Goal: Information Seeking & Learning: Learn about a topic

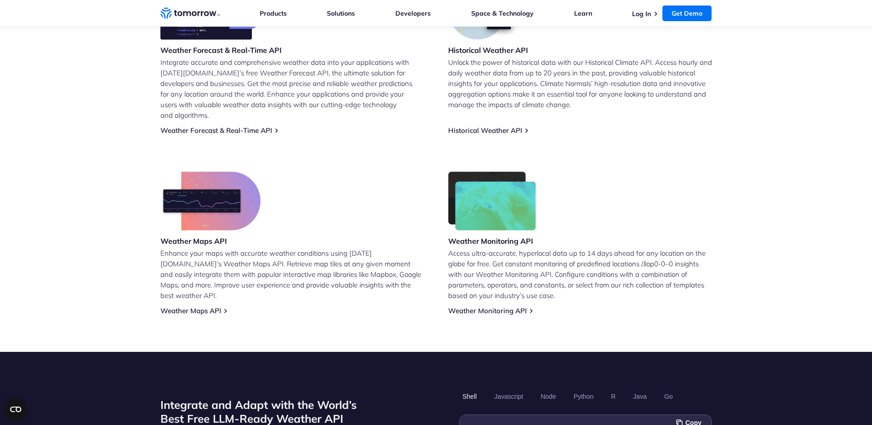
scroll to position [460, 0]
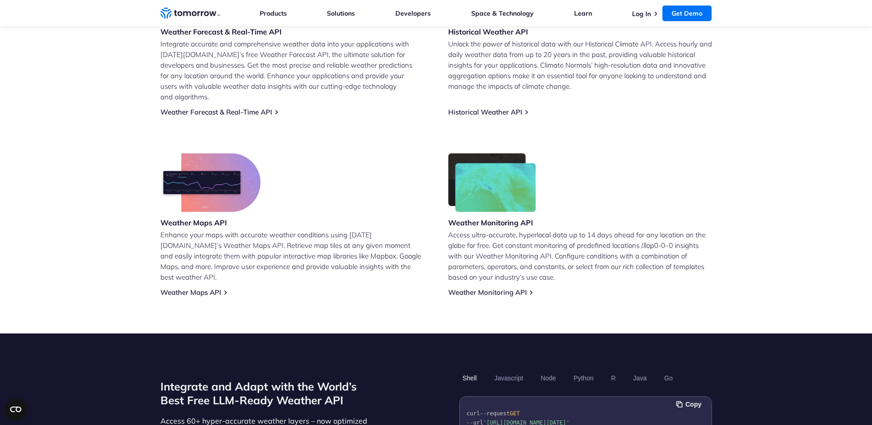
click at [210, 175] on img at bounding box center [210, 182] width 100 height 59
click at [206, 288] on link "Weather Maps API" at bounding box center [190, 292] width 61 height 9
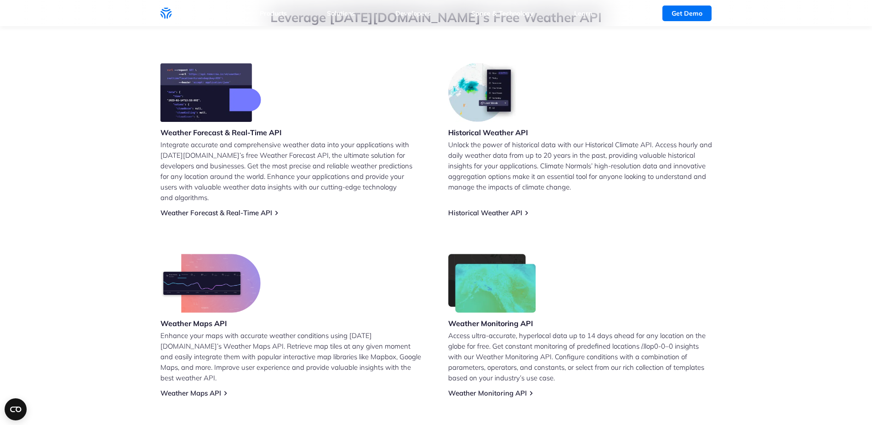
scroll to position [184, 0]
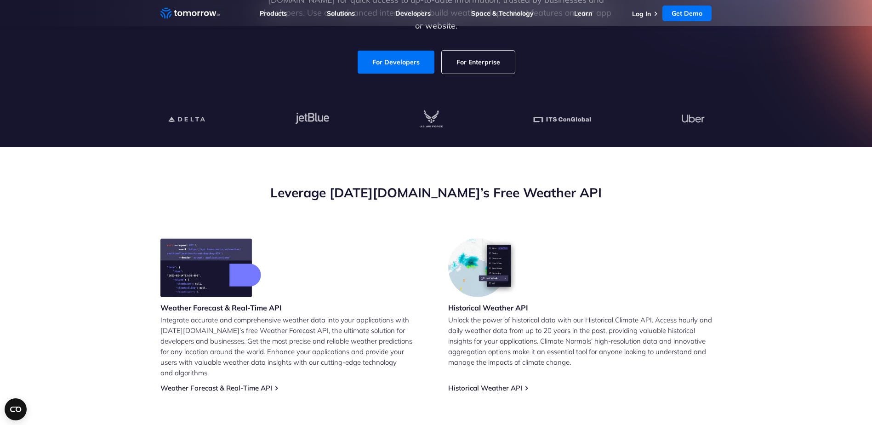
click at [213, 276] on img at bounding box center [210, 267] width 101 height 59
click at [239, 383] on link "Weather Forecast & Real-Time API" at bounding box center [216, 387] width 112 height 9
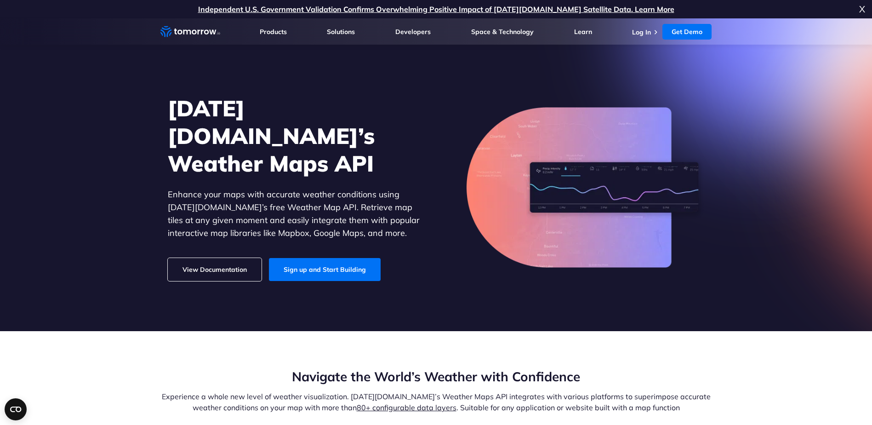
click at [216, 260] on link "View Documentation" at bounding box center [215, 269] width 94 height 23
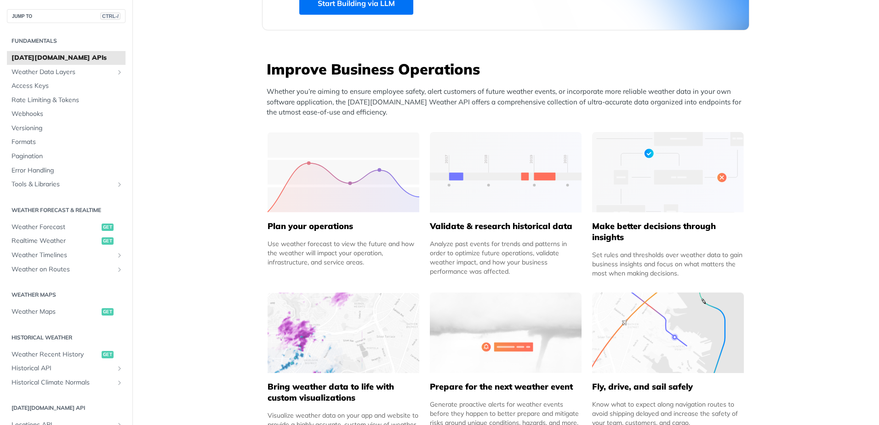
scroll to position [322, 0]
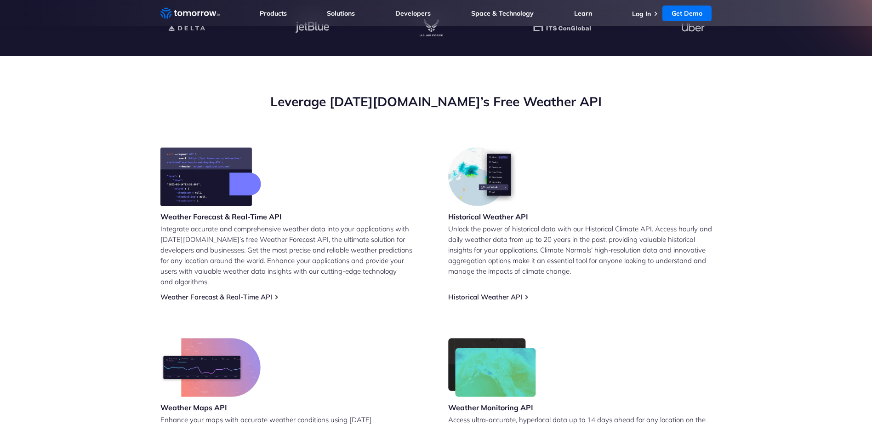
scroll to position [368, 0]
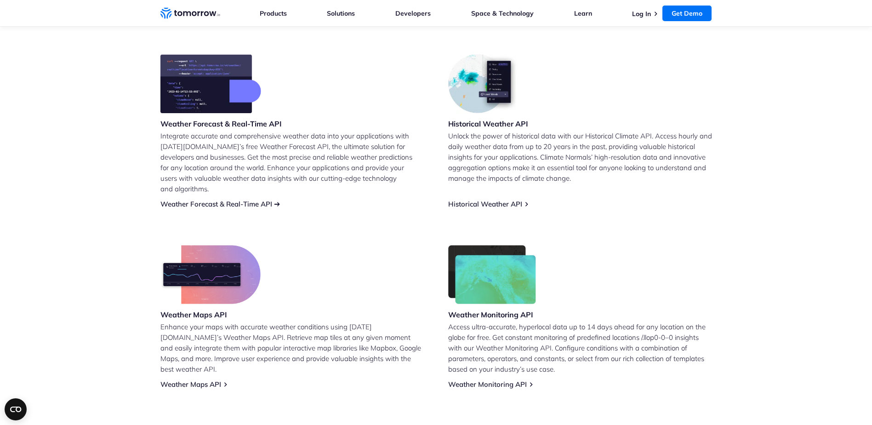
click at [243, 199] on link "Weather Forecast & Real-Time API" at bounding box center [216, 203] width 112 height 9
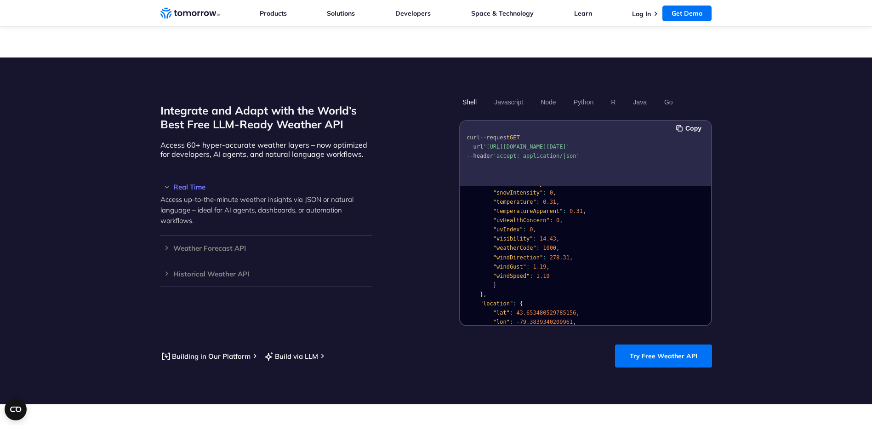
scroll to position [184, 0]
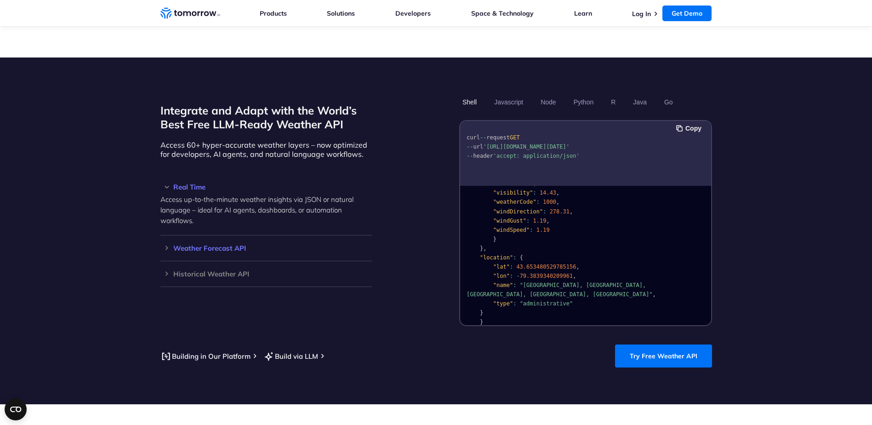
click at [163, 244] on h3 "Weather Forecast API" at bounding box center [265, 247] width 211 height 7
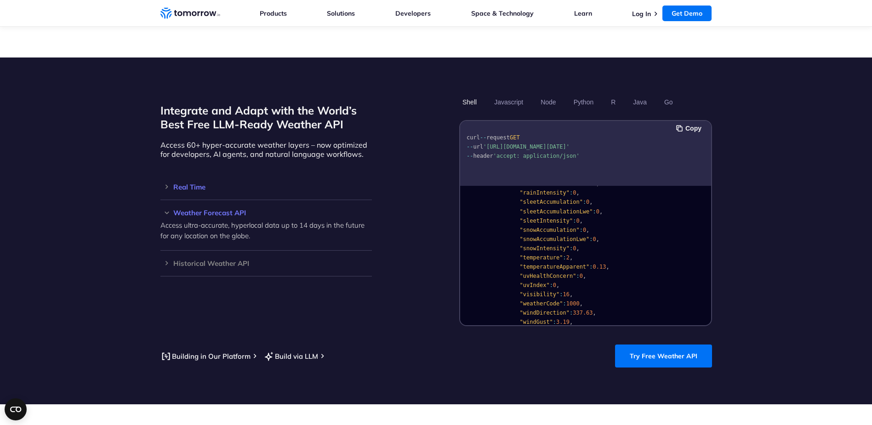
click at [168, 183] on h3 "Real Time" at bounding box center [265, 186] width 211 height 7
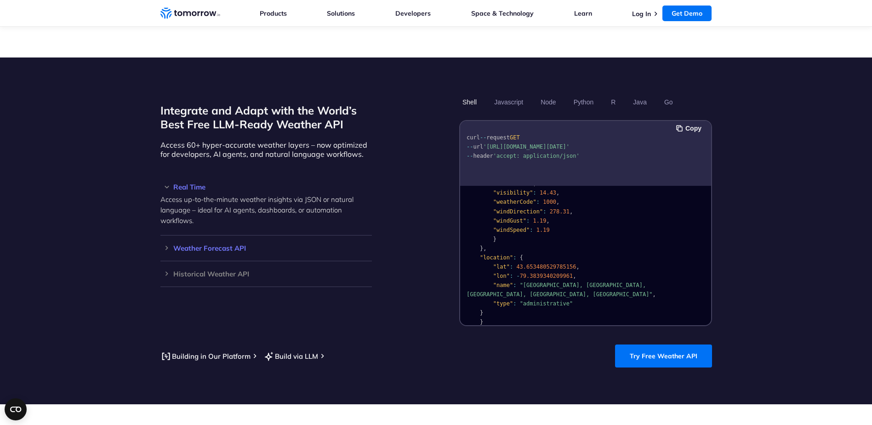
click at [167, 244] on h3 "Weather Forecast API" at bounding box center [265, 247] width 211 height 7
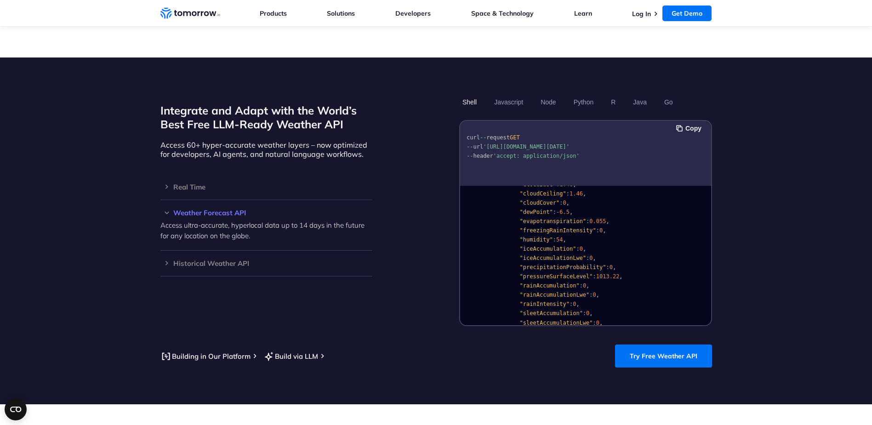
scroll to position [0, 0]
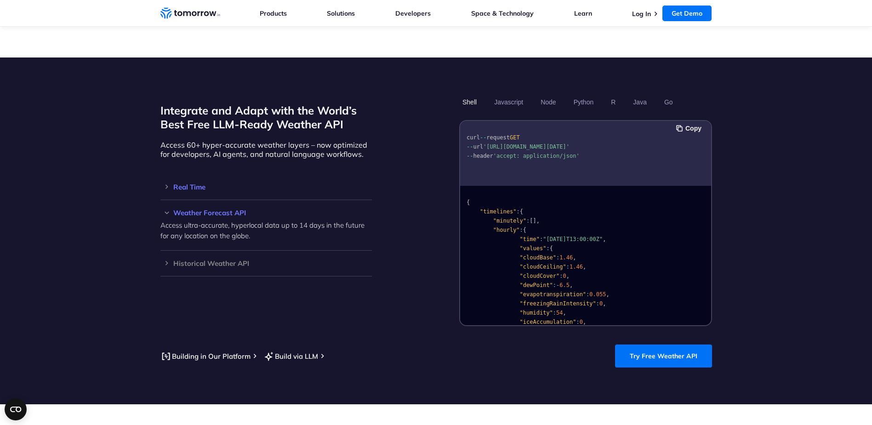
click at [177, 183] on h3 "Real Time" at bounding box center [265, 186] width 211 height 7
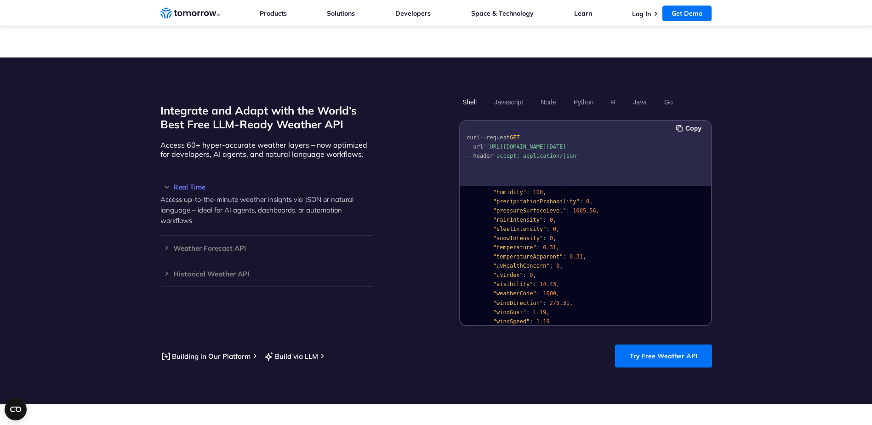
scroll to position [92, 0]
drag, startPoint x: 537, startPoint y: 237, endPoint x: 548, endPoint y: 237, distance: 11.0
click at [548, 237] on code "{ "data" : { "time" : "[DATE]T13:53:00Z" , "values" : { "cloudBase" : null , "c…" at bounding box center [560, 262] width 189 height 310
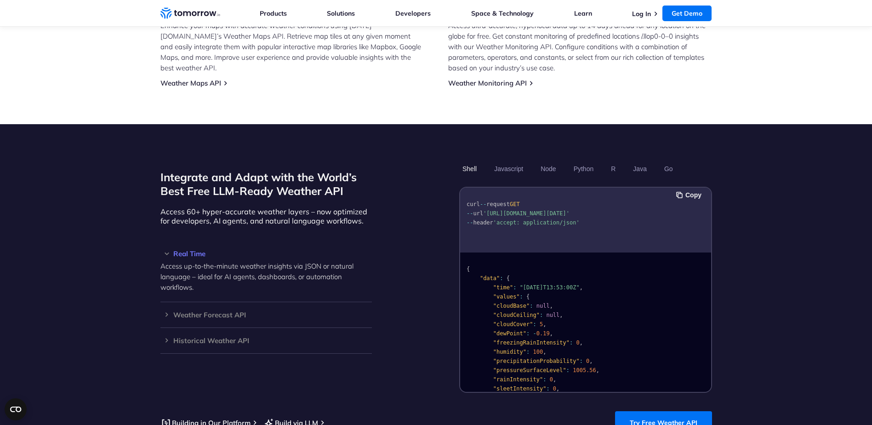
scroll to position [690, 0]
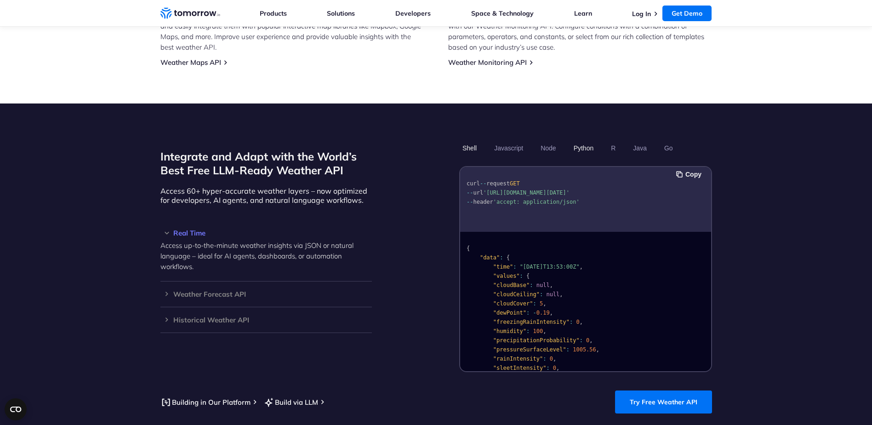
click at [582, 140] on button "Python" at bounding box center [583, 148] width 27 height 16
click at [548, 140] on button "Node" at bounding box center [548, 148] width 22 height 16
click at [583, 140] on button "Python" at bounding box center [583, 148] width 27 height 16
click at [516, 141] on button "Javascript" at bounding box center [508, 148] width 35 height 16
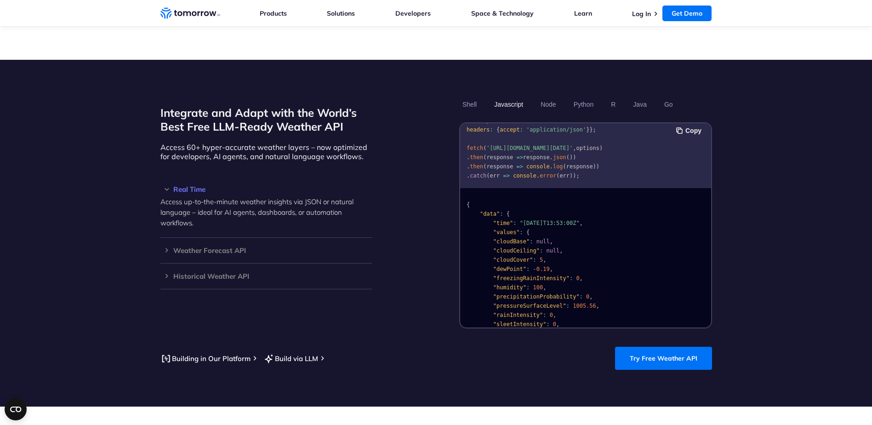
scroll to position [644, 0]
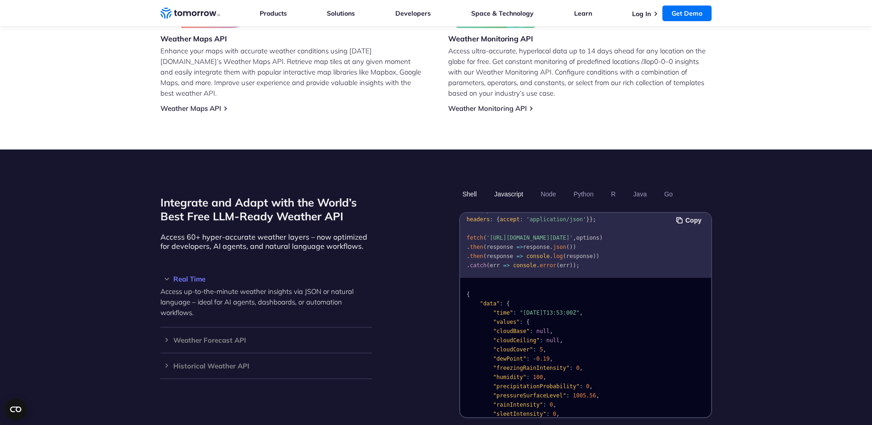
click at [469, 186] on button "Shell" at bounding box center [469, 194] width 21 height 16
click at [506, 186] on button "Javascript" at bounding box center [508, 194] width 35 height 16
click at [645, 186] on button "Java" at bounding box center [640, 194] width 20 height 16
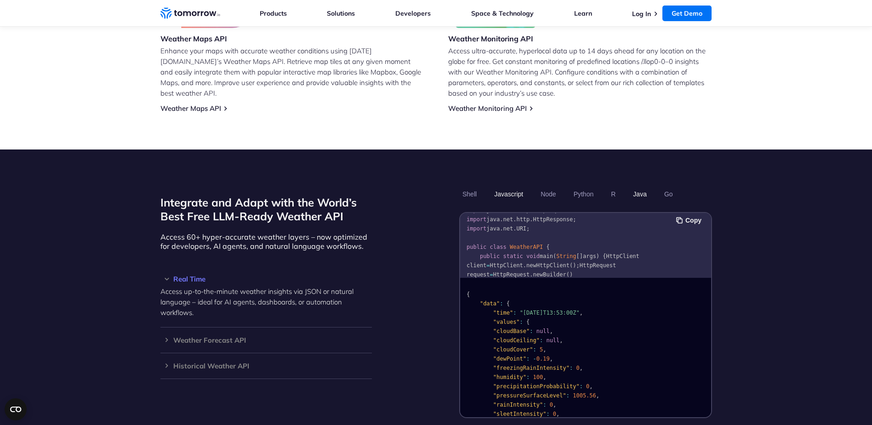
click at [501, 186] on button "Javascript" at bounding box center [508, 194] width 35 height 16
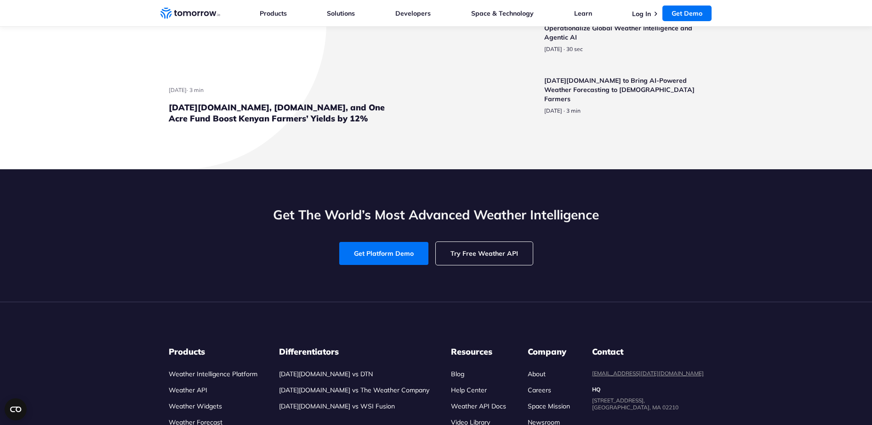
scroll to position [2298, 0]
